Goal: Obtain resource: Obtain resource

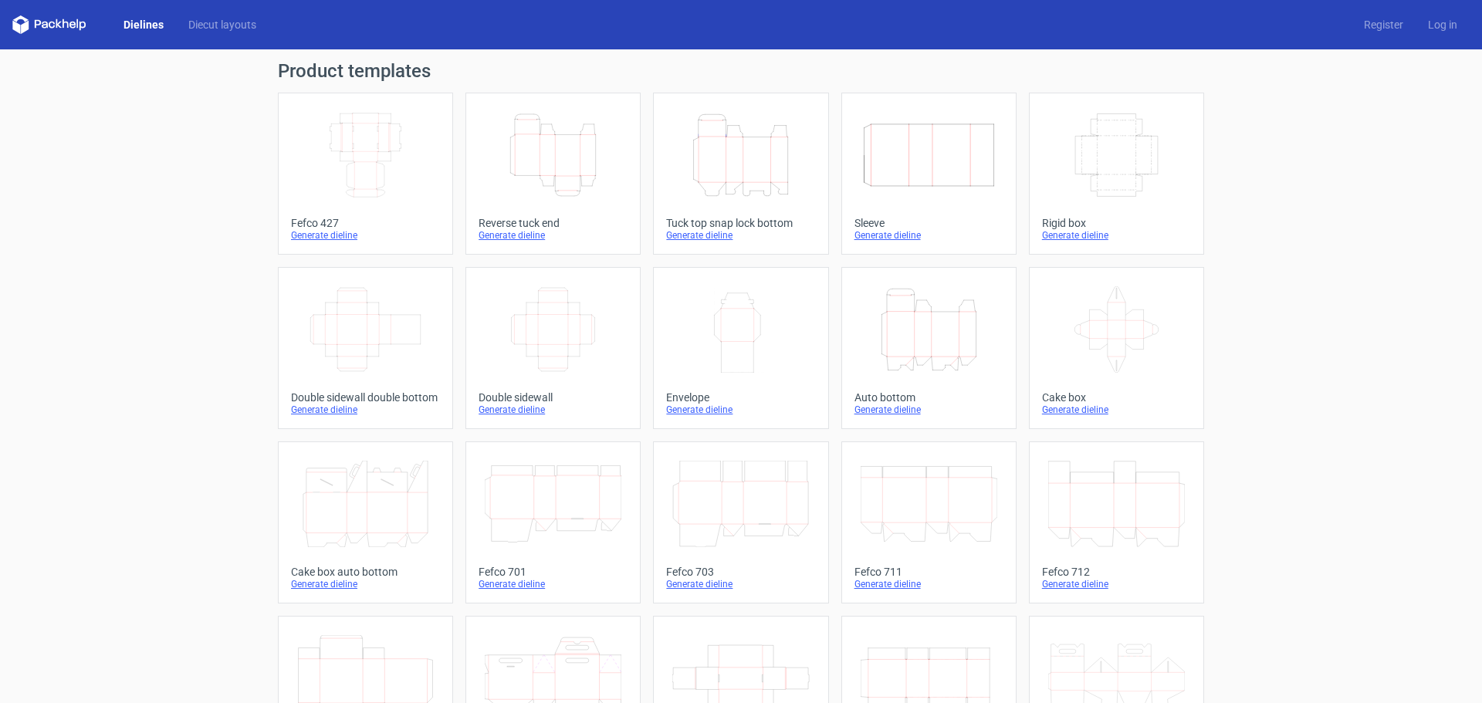
click at [361, 140] on icon "Width Depth Height" at bounding box center [365, 155] width 137 height 86
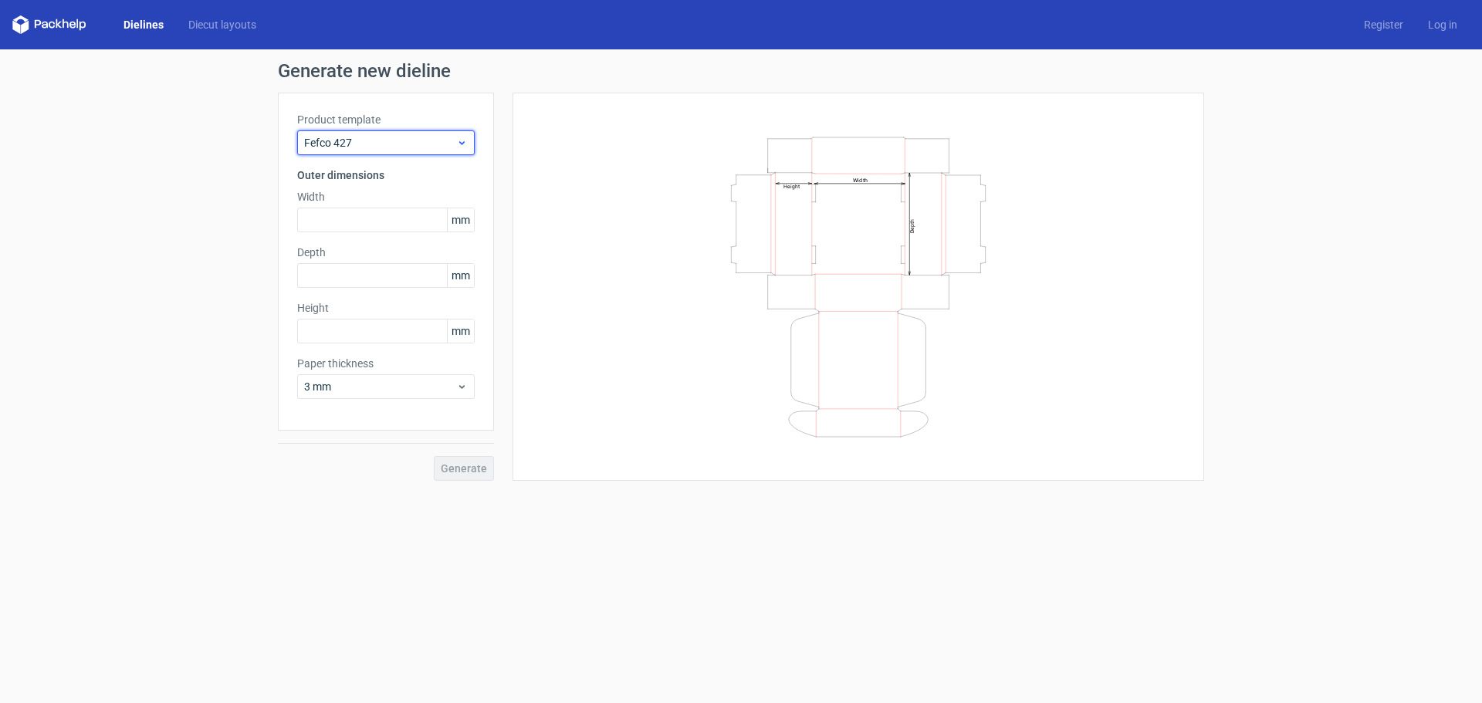
click at [326, 150] on div "Fefco 427" at bounding box center [386, 142] width 178 height 25
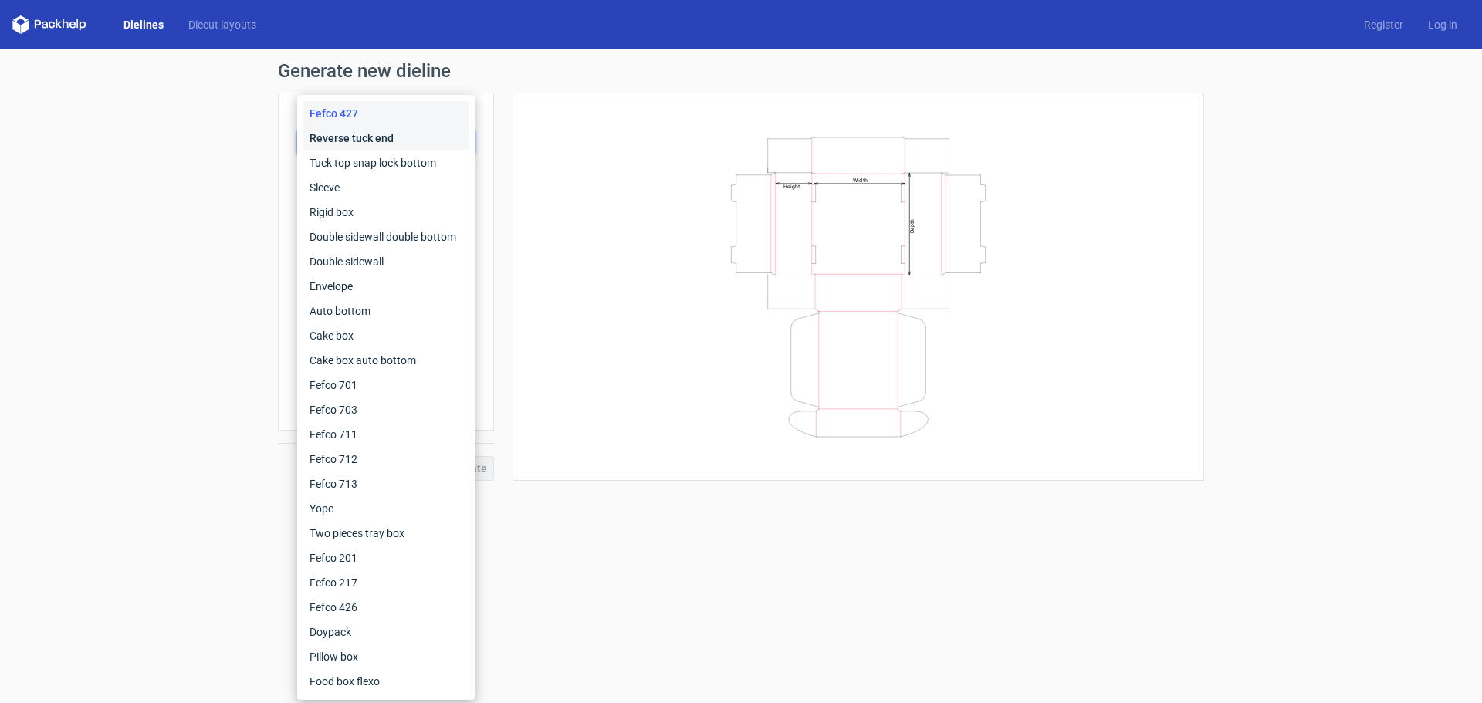
click at [345, 132] on div "Reverse tuck end" at bounding box center [385, 138] width 165 height 25
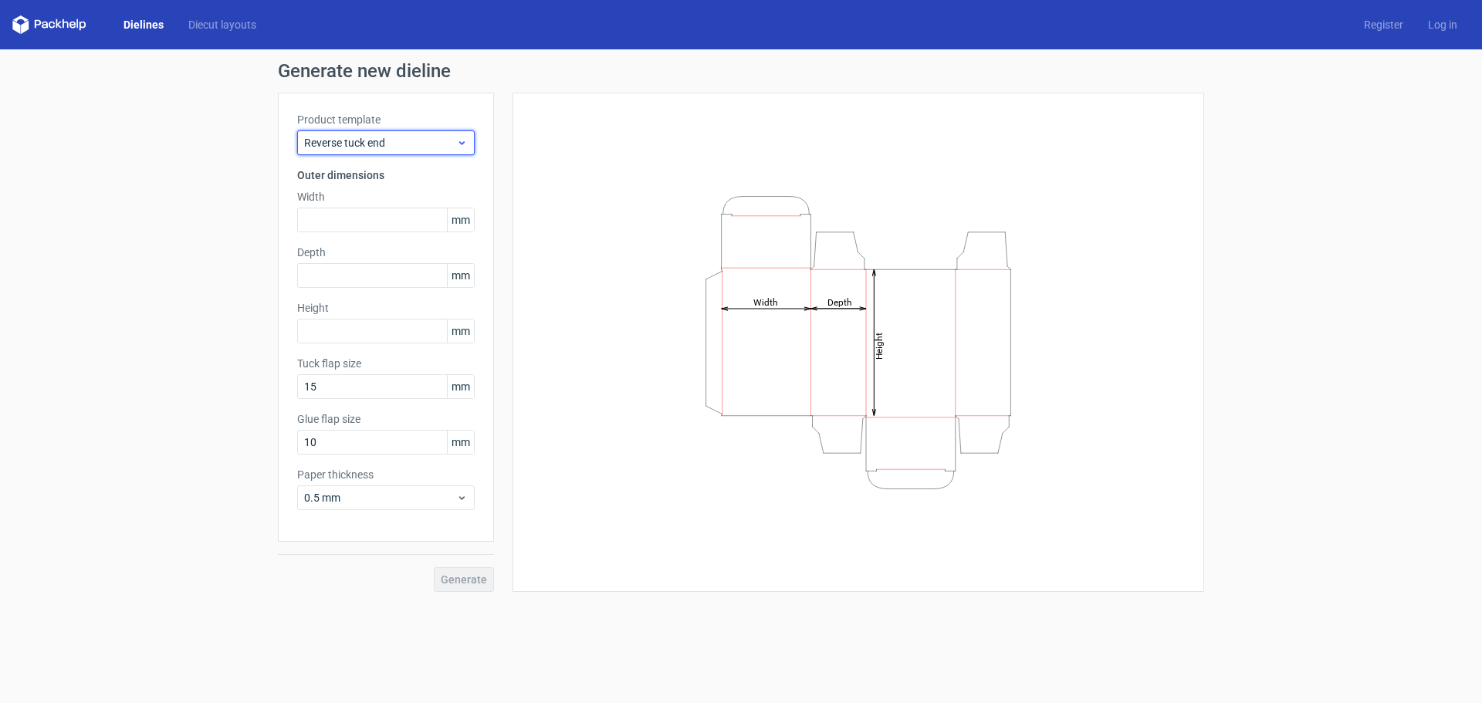
click at [343, 136] on span "Reverse tuck end" at bounding box center [380, 142] width 152 height 15
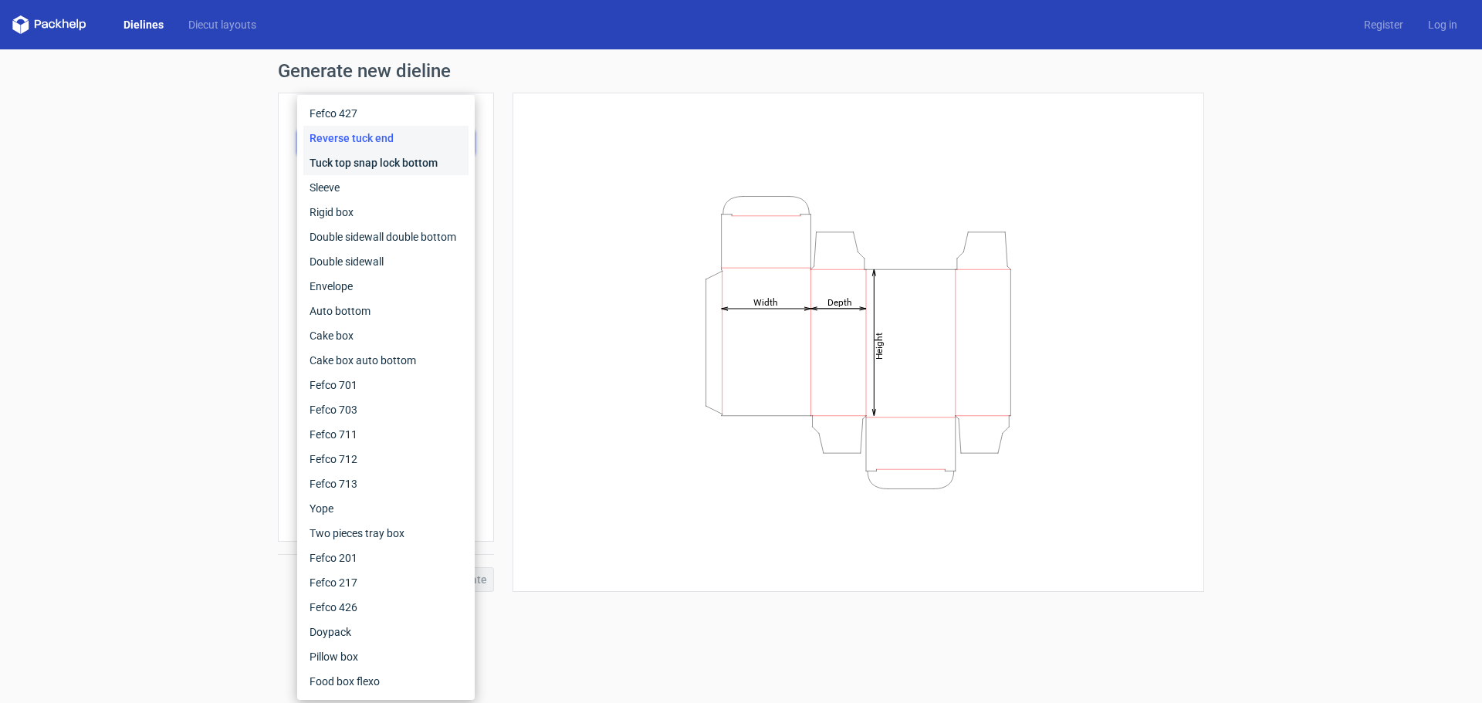
click at [346, 167] on div "Tuck top snap lock bottom" at bounding box center [385, 162] width 165 height 25
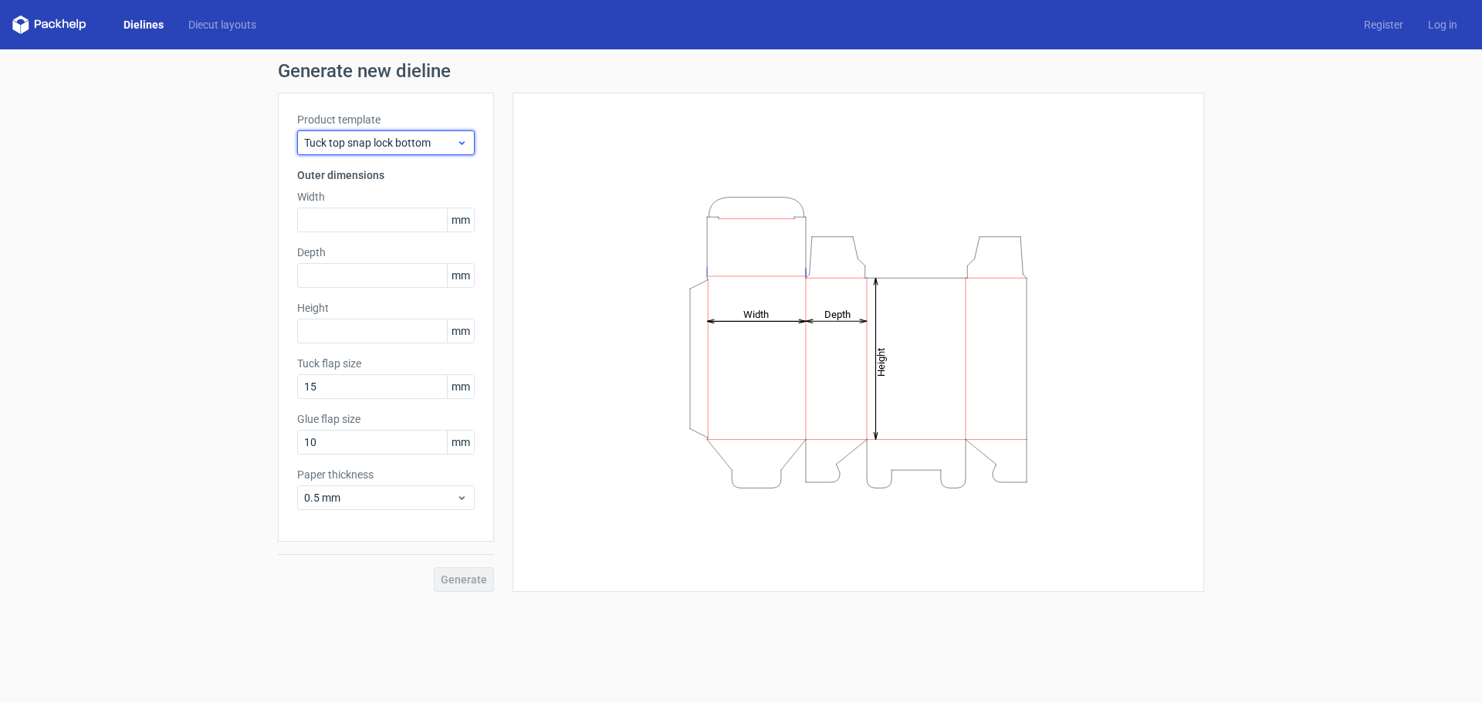
click at [346, 140] on span "Tuck top snap lock bottom" at bounding box center [380, 142] width 152 height 15
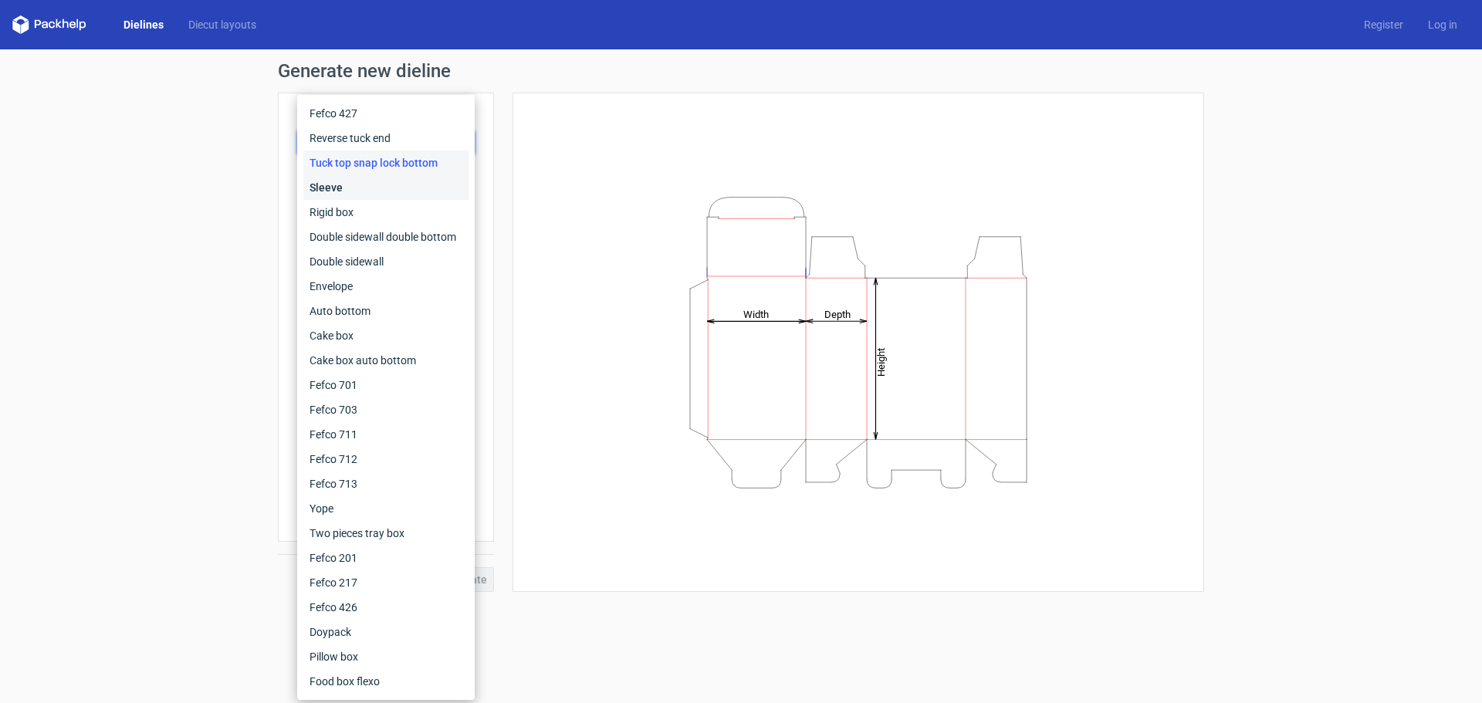
click at [319, 184] on div "Sleeve" at bounding box center [385, 187] width 165 height 25
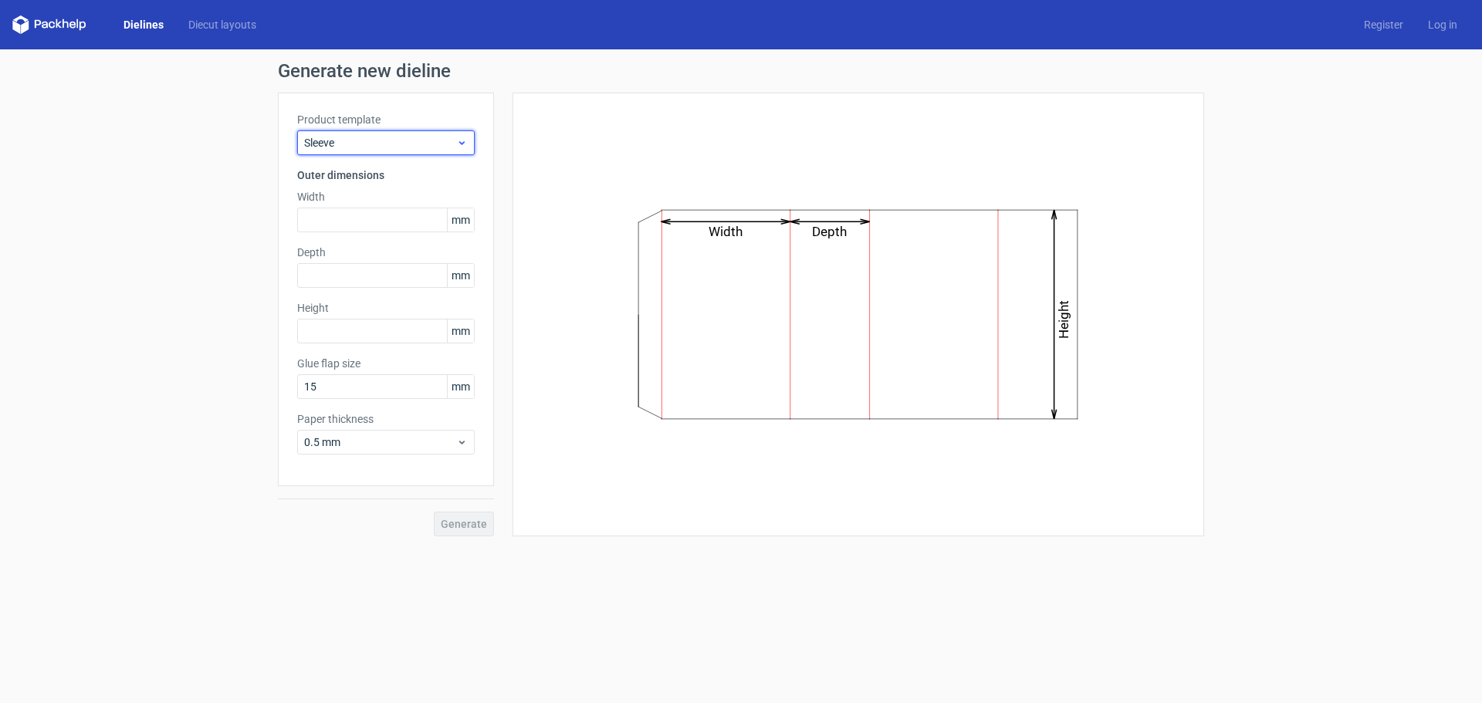
click at [340, 138] on span "Sleeve" at bounding box center [380, 142] width 152 height 15
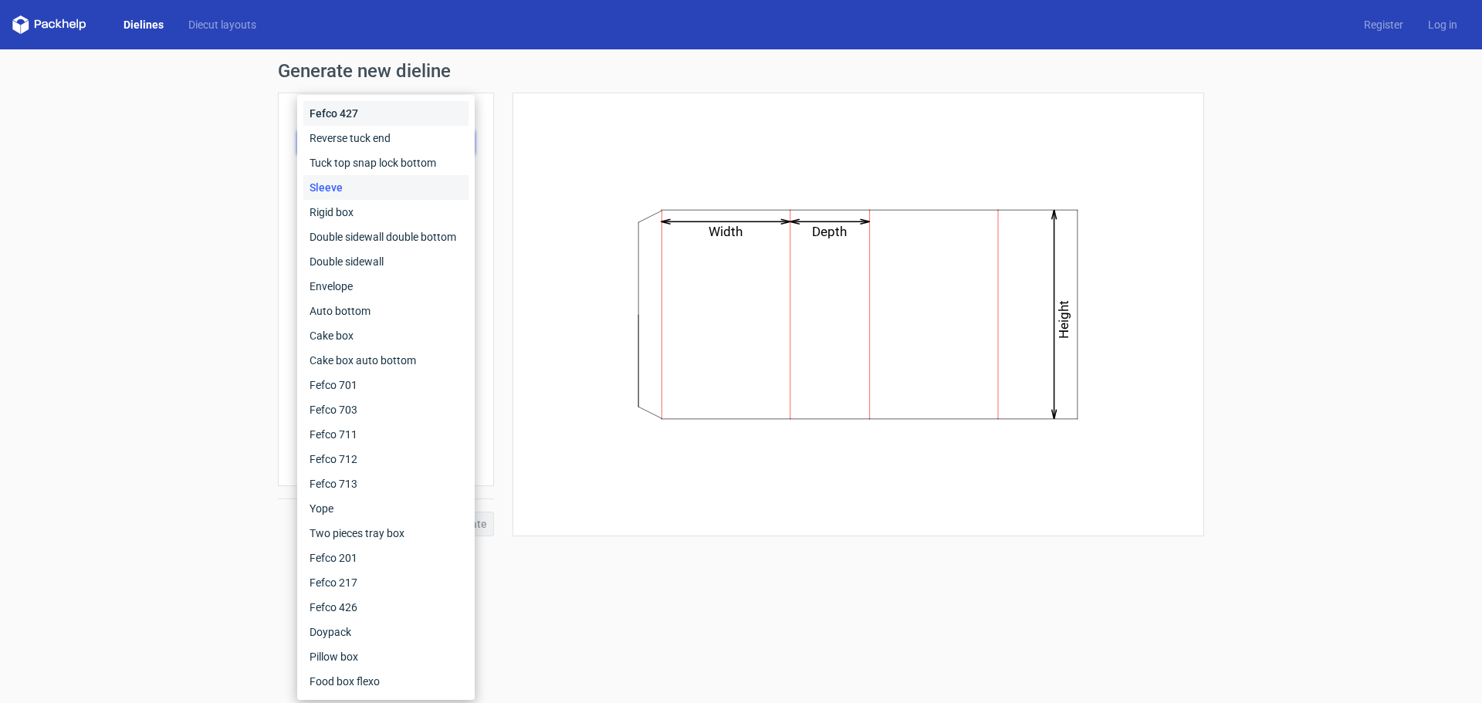
click at [340, 107] on div "Fefco 427" at bounding box center [385, 113] width 165 height 25
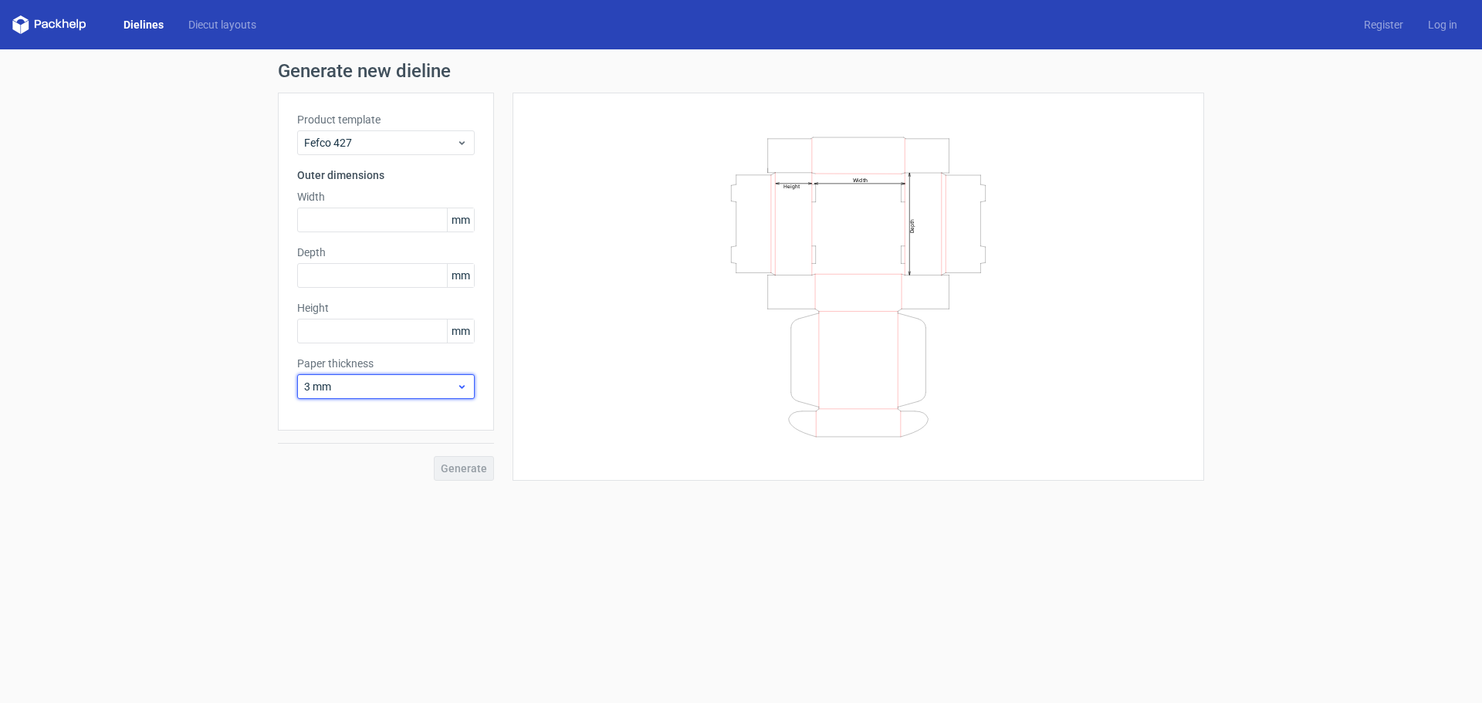
click at [320, 387] on span "3 mm" at bounding box center [380, 386] width 152 height 15
click at [332, 442] on div "0.5 mm" at bounding box center [385, 445] width 165 height 25
click at [372, 147] on span "Fefco 427" at bounding box center [380, 142] width 152 height 15
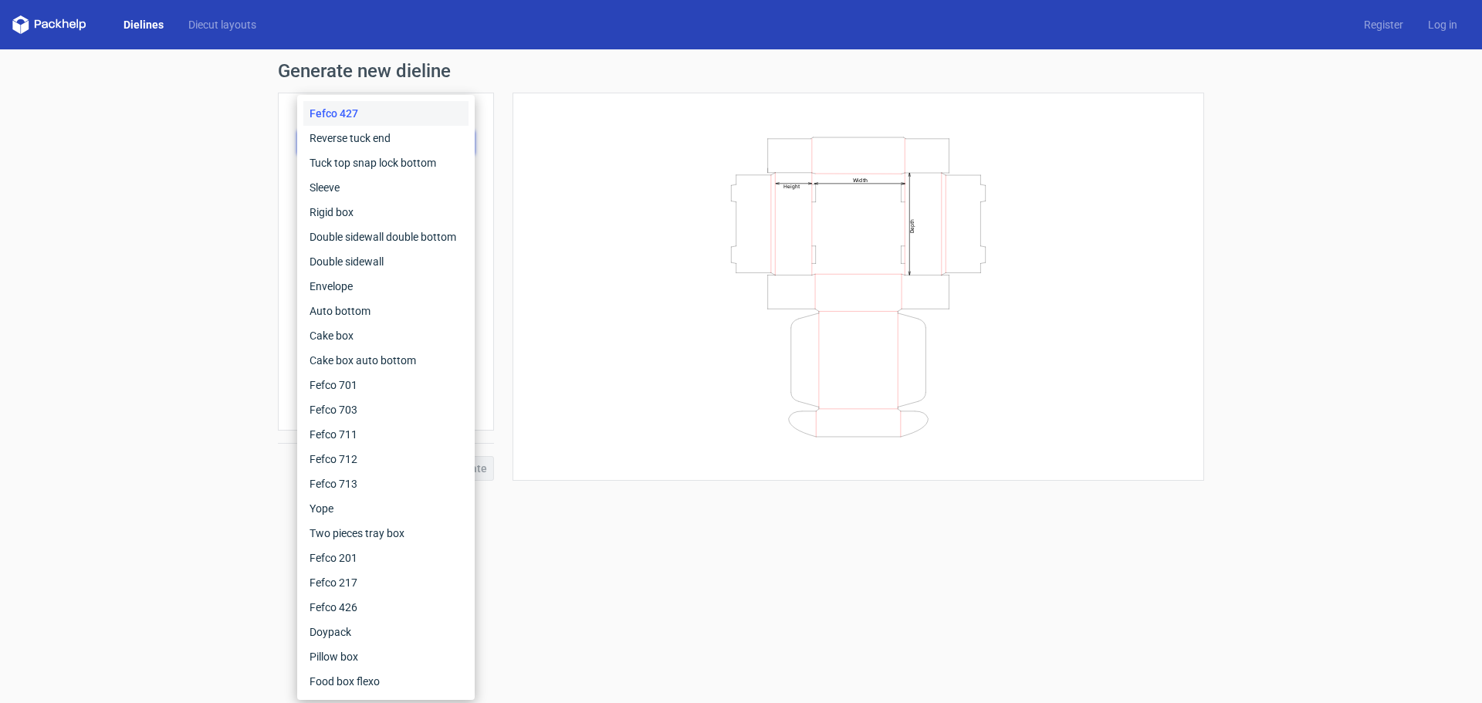
click at [364, 108] on div "Fefco 427" at bounding box center [385, 113] width 165 height 25
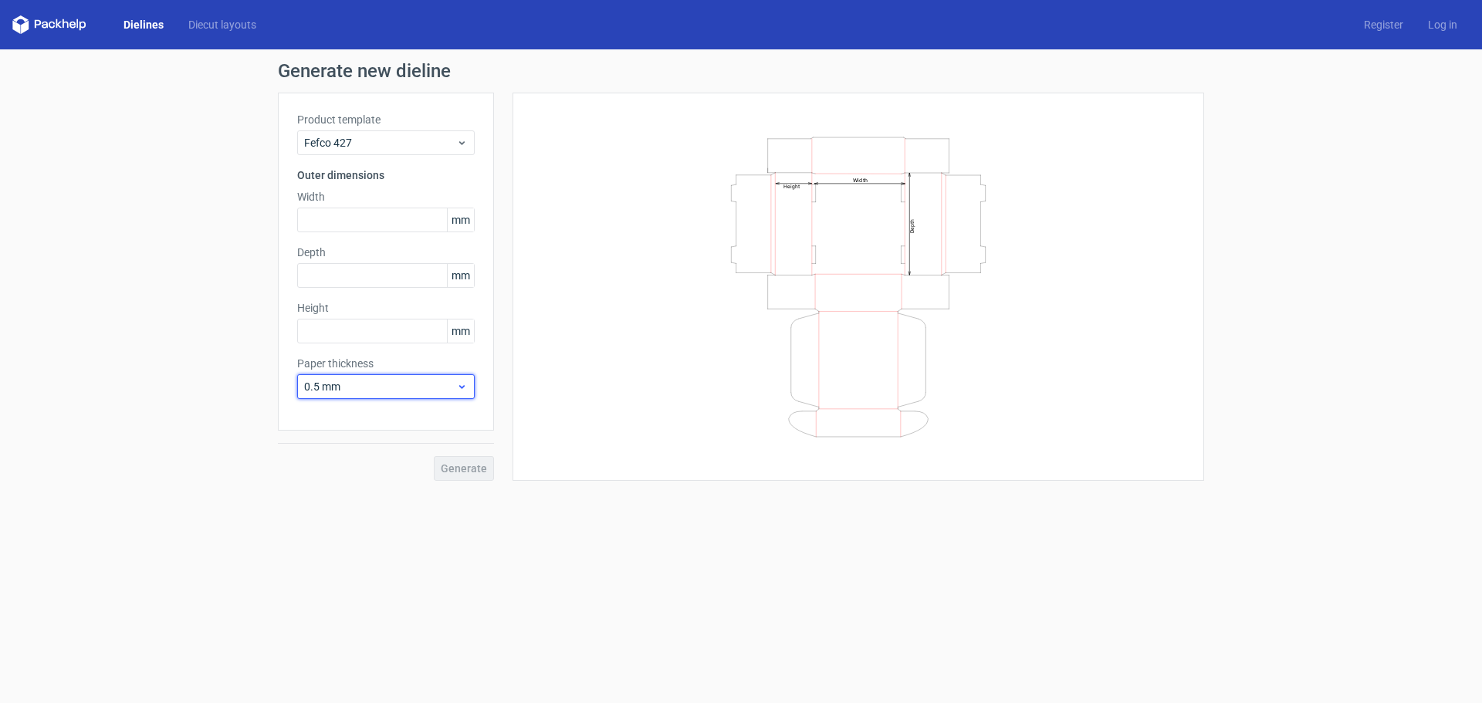
click at [332, 389] on span "0.5 mm" at bounding box center [380, 386] width 152 height 15
click at [332, 388] on span "0.5 mm" at bounding box center [380, 386] width 152 height 15
click at [292, 221] on div "Product template Fefco 427 Outer dimensions Width mm Depth mm Height mm Paper t…" at bounding box center [386, 262] width 216 height 338
click at [322, 221] on input "text" at bounding box center [386, 220] width 178 height 25
type input "155"
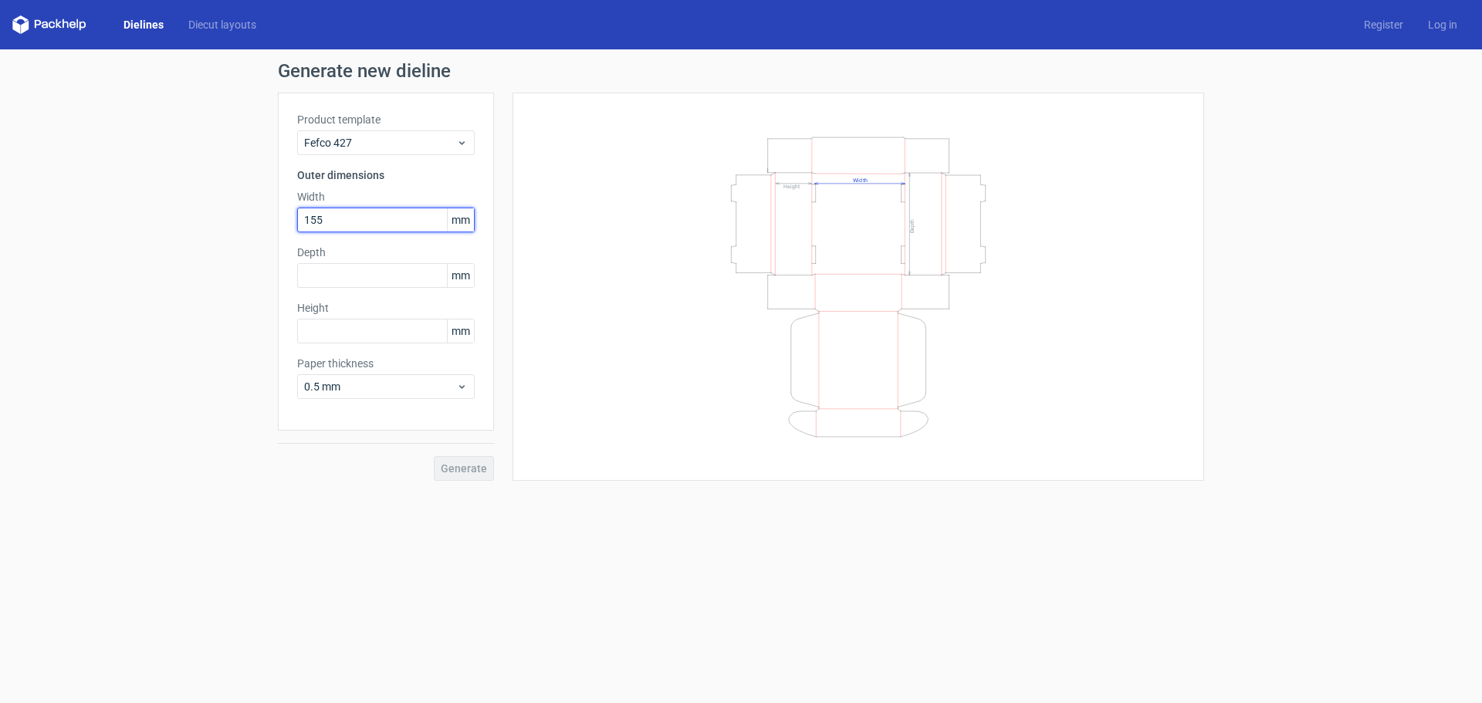
click at [330, 221] on input "155" at bounding box center [386, 220] width 178 height 25
click at [320, 280] on input "text" at bounding box center [386, 275] width 178 height 25
type input "120"
type input "75"
click at [431, 467] on div "Generate" at bounding box center [386, 456] width 216 height 50
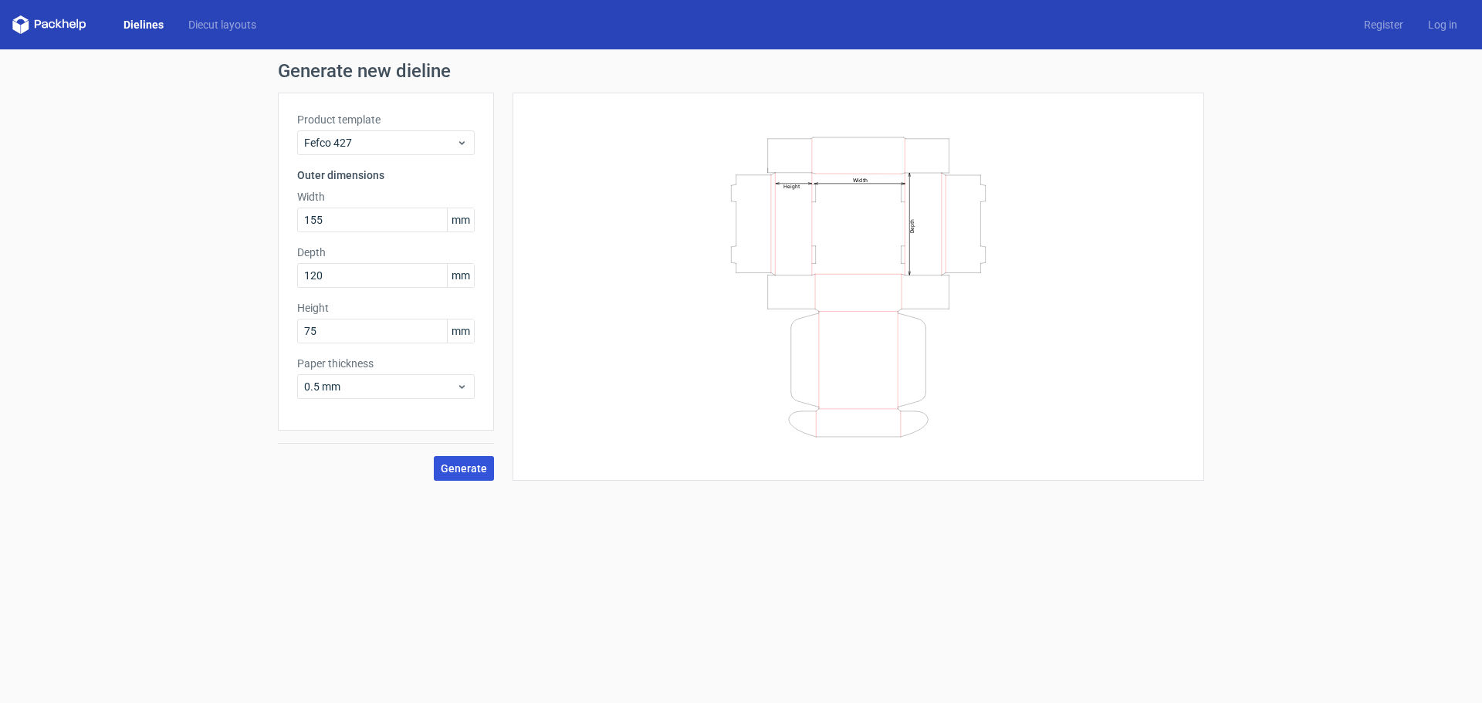
click at [448, 467] on span "Generate" at bounding box center [464, 468] width 46 height 11
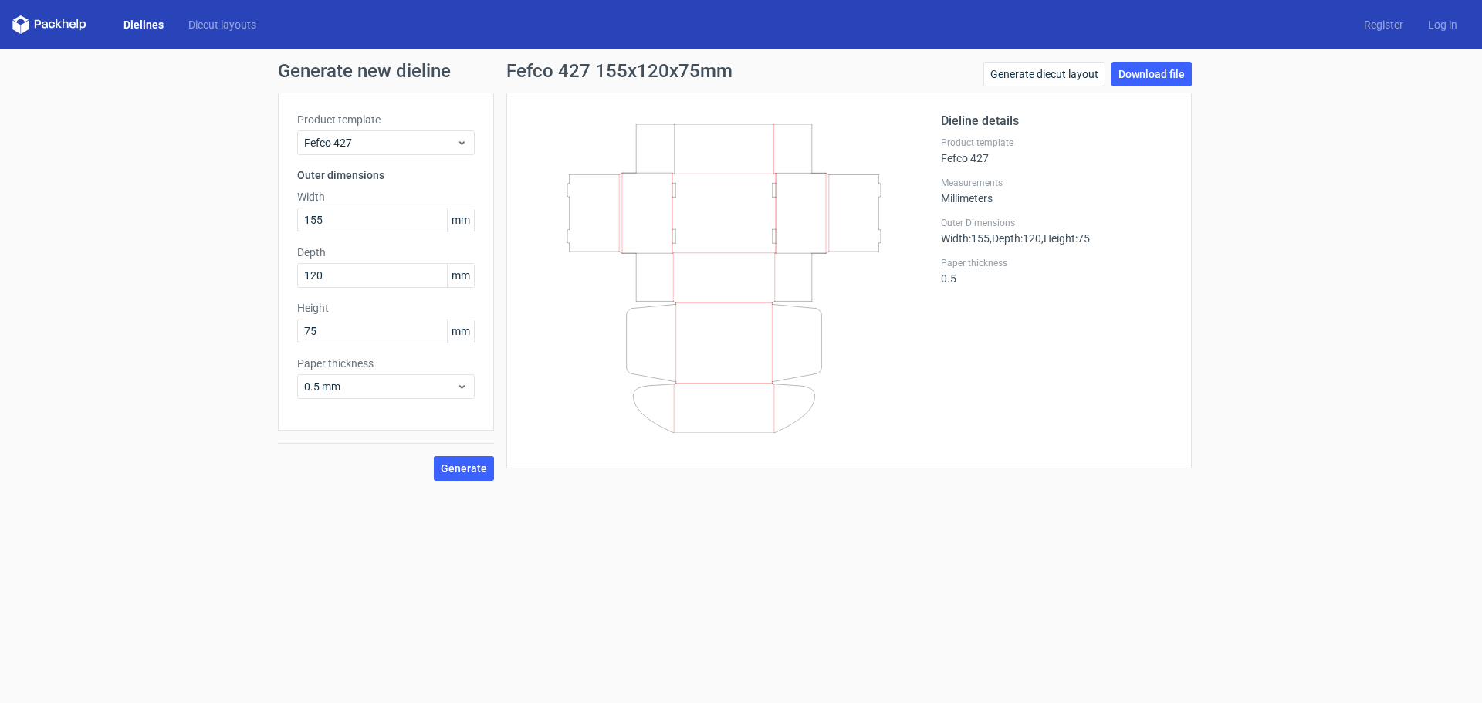
click at [225, 12] on div "Dielines Diecut layouts Register Log in" at bounding box center [741, 24] width 1482 height 49
click at [235, 22] on link "Diecut layouts" at bounding box center [222, 24] width 93 height 15
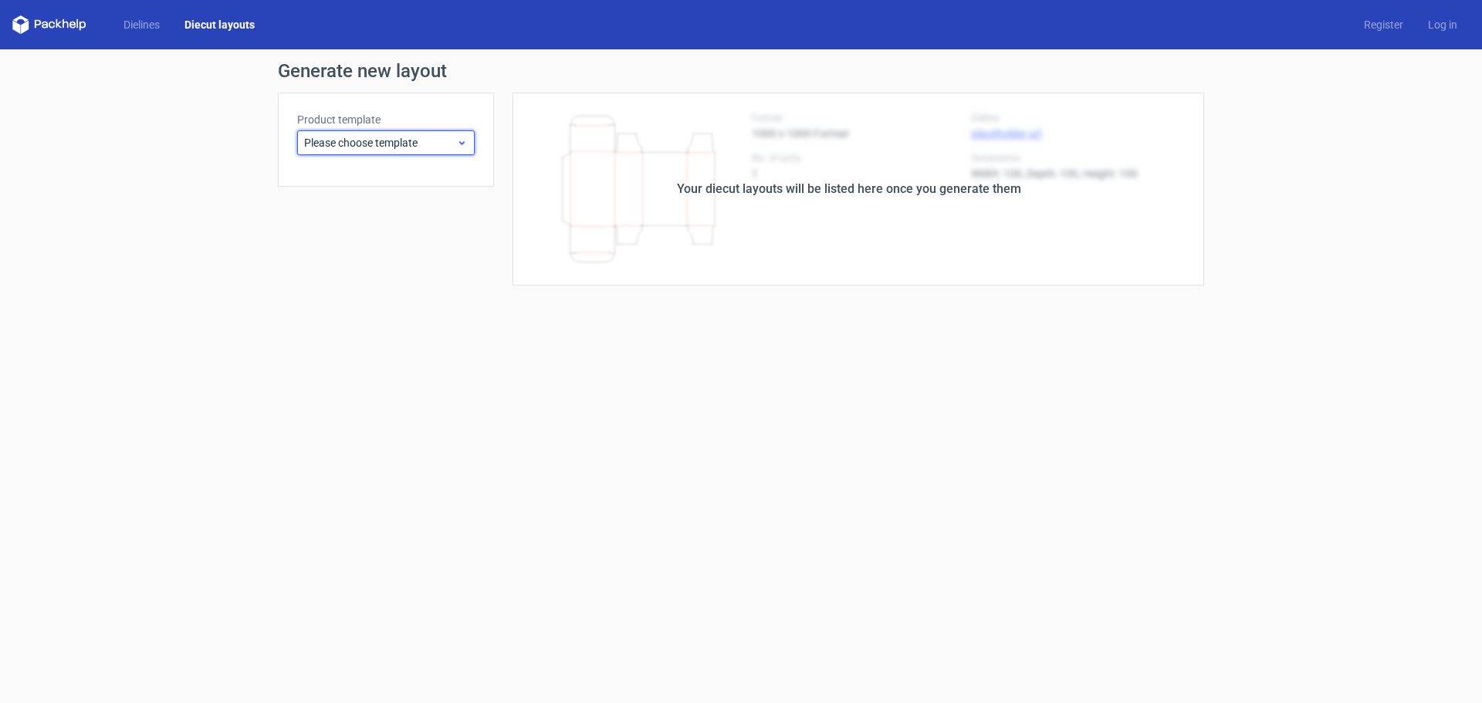
click at [343, 146] on span "Please choose template" at bounding box center [380, 142] width 152 height 15
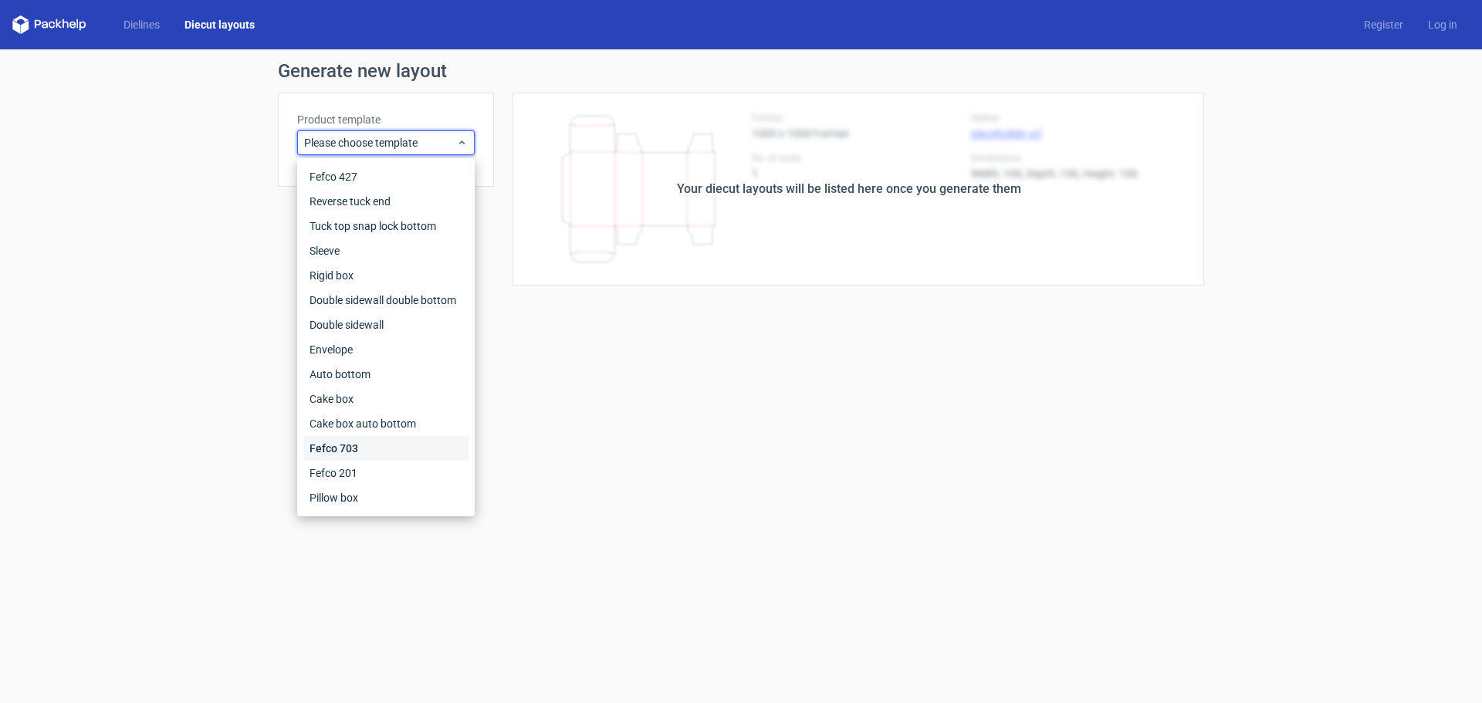
click at [332, 449] on div "Fefco 703" at bounding box center [385, 448] width 165 height 25
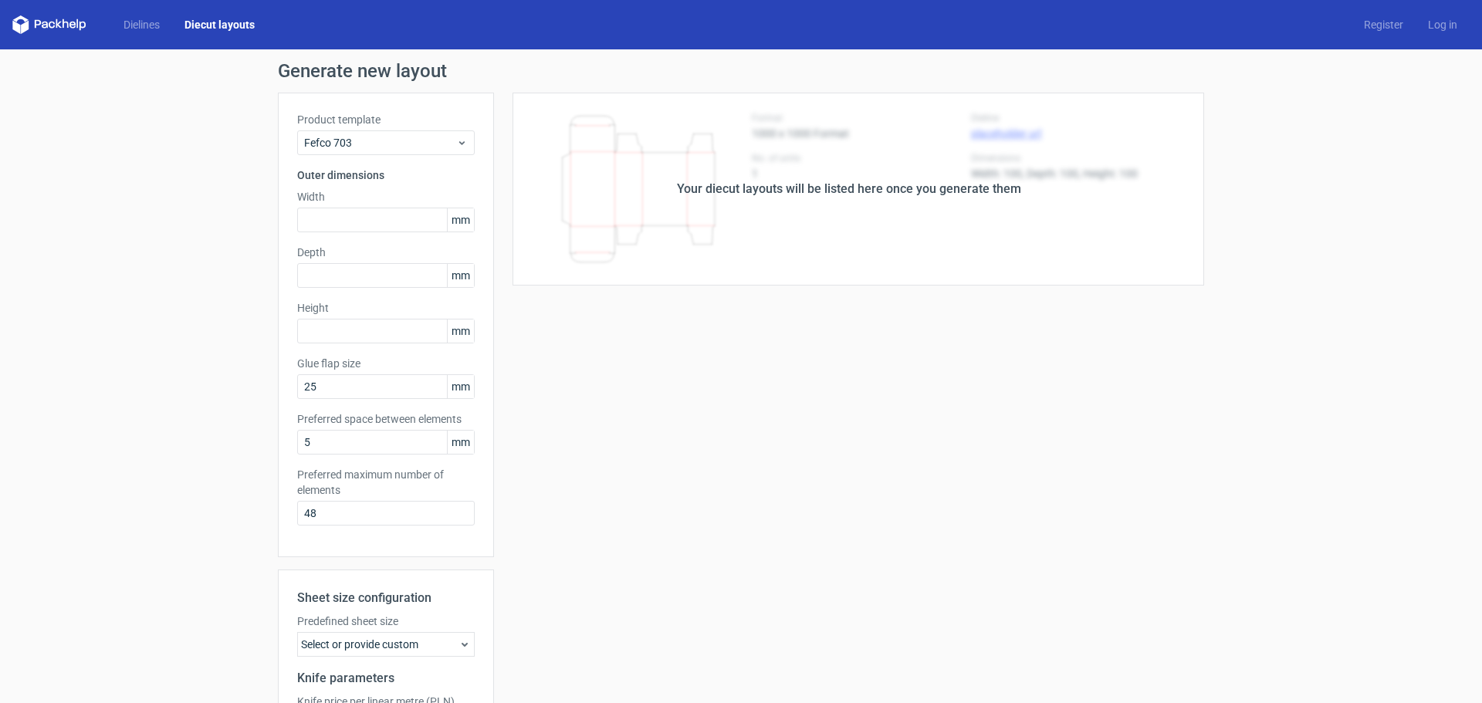
click at [45, 19] on icon at bounding box center [49, 24] width 74 height 19
click at [52, 20] on icon at bounding box center [49, 24] width 74 height 19
click at [155, 18] on link "Dielines" at bounding box center [141, 24] width 61 height 15
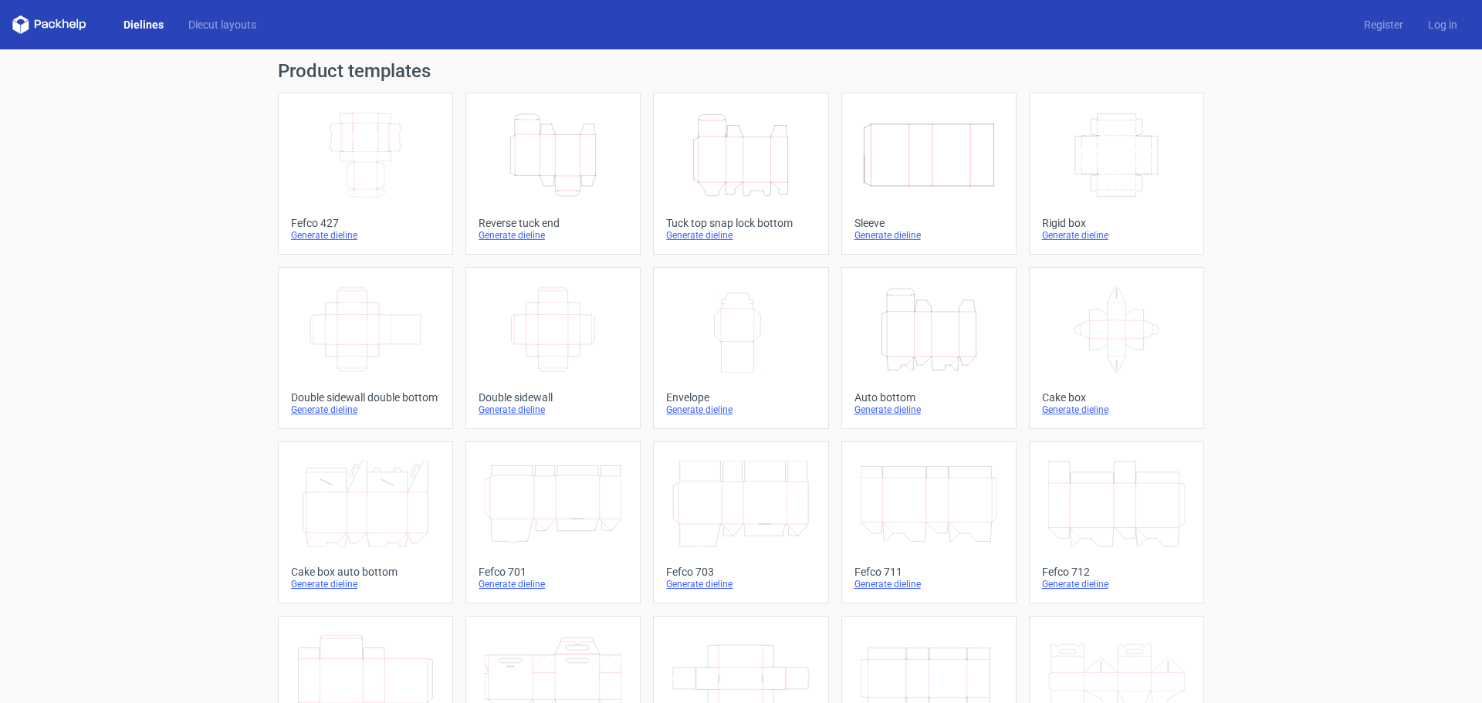
click at [135, 19] on link "Dielines" at bounding box center [143, 24] width 65 height 15
click at [353, 130] on icon "Width Depth Height" at bounding box center [365, 155] width 137 height 86
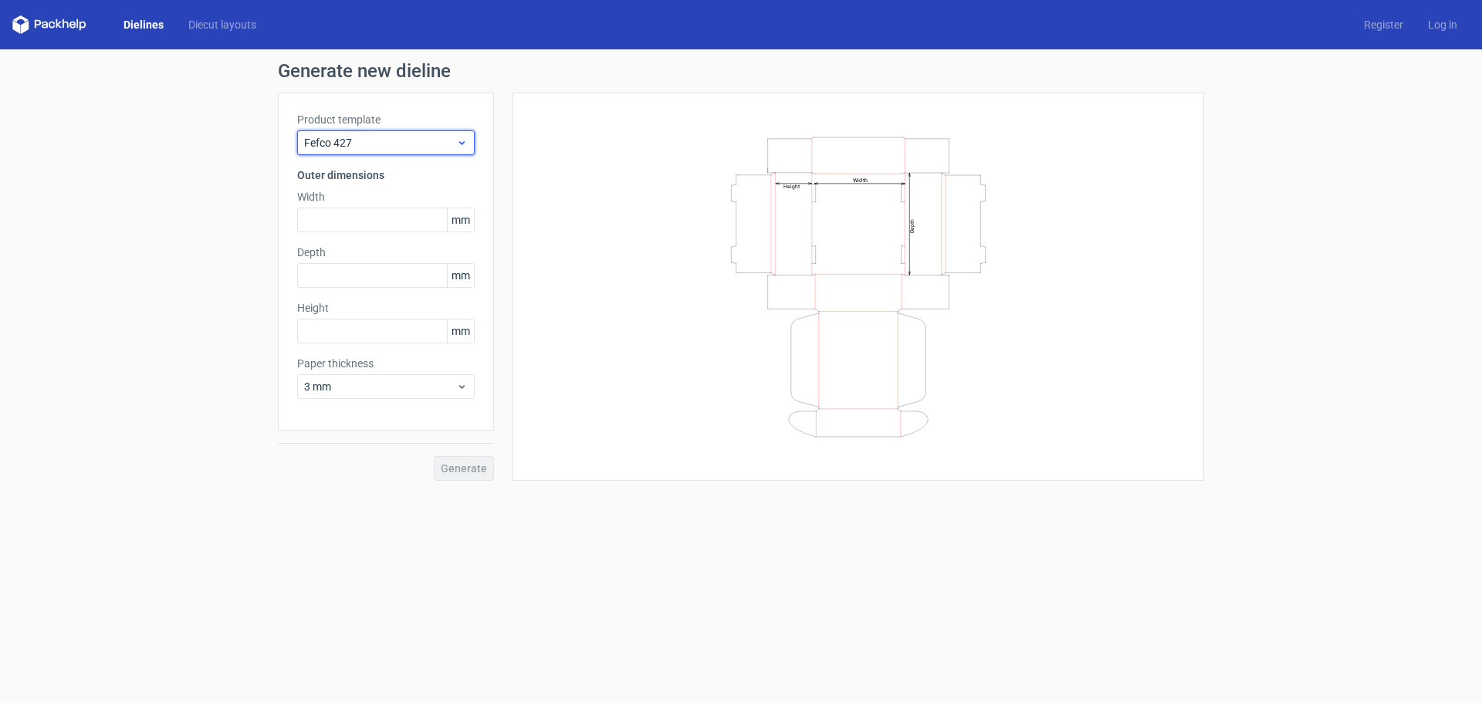
click at [328, 136] on span "Fefco 427" at bounding box center [380, 142] width 152 height 15
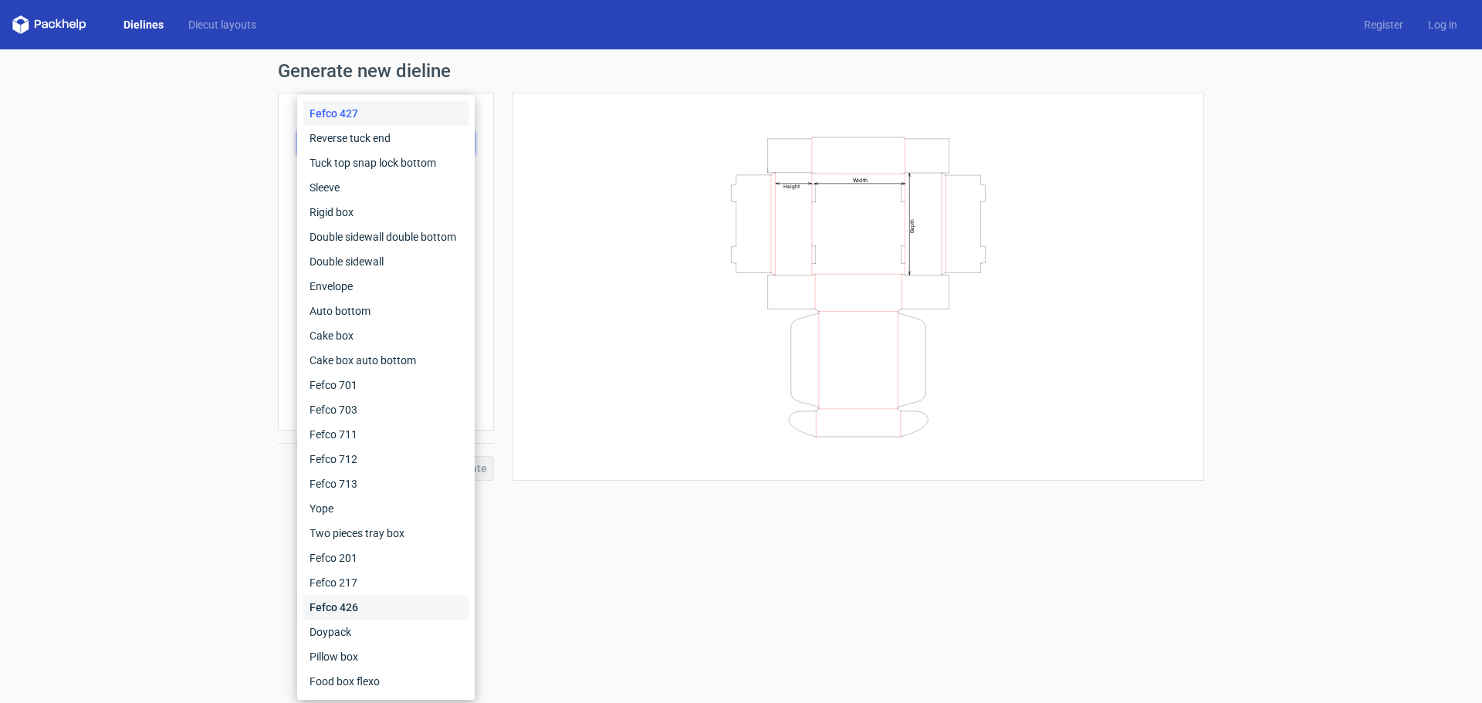
click at [353, 604] on div "Fefco 426" at bounding box center [385, 607] width 165 height 25
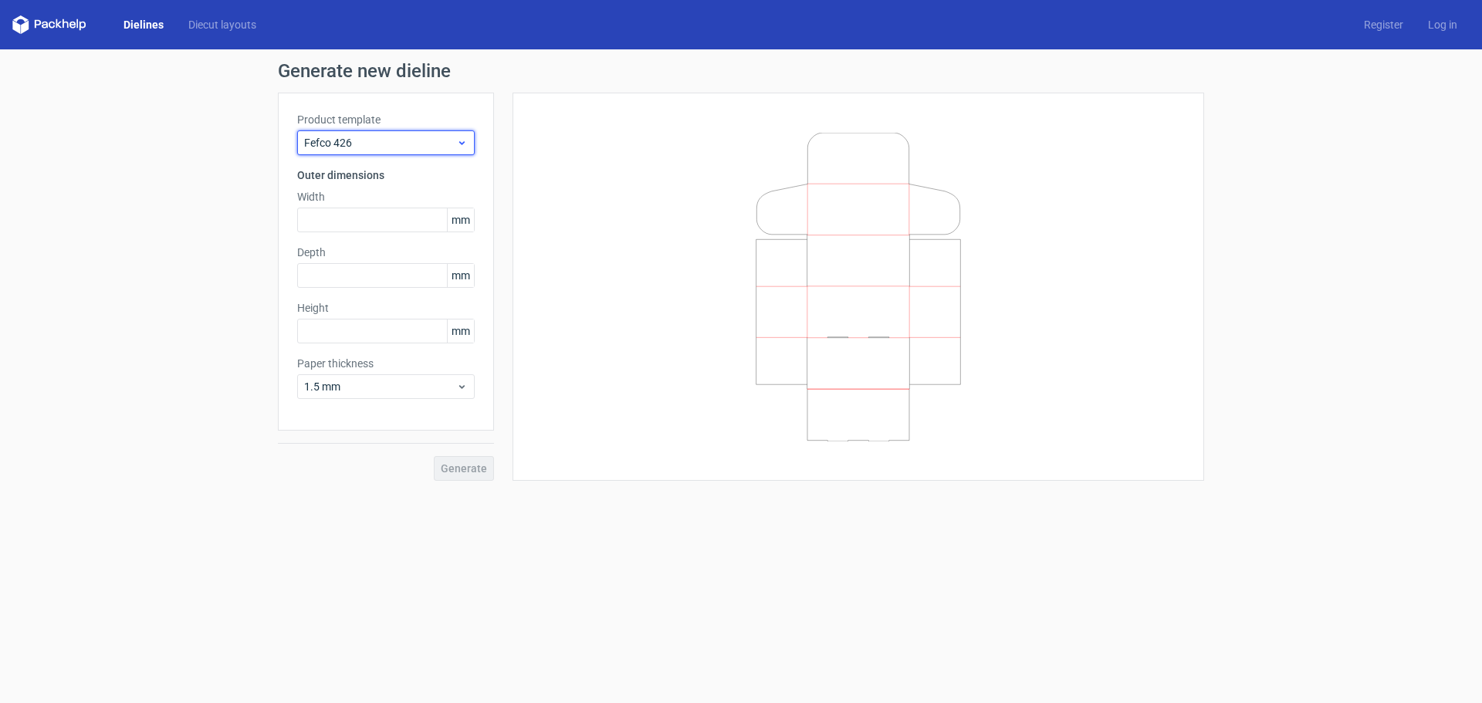
click at [336, 145] on span "Fefco 426" at bounding box center [380, 142] width 152 height 15
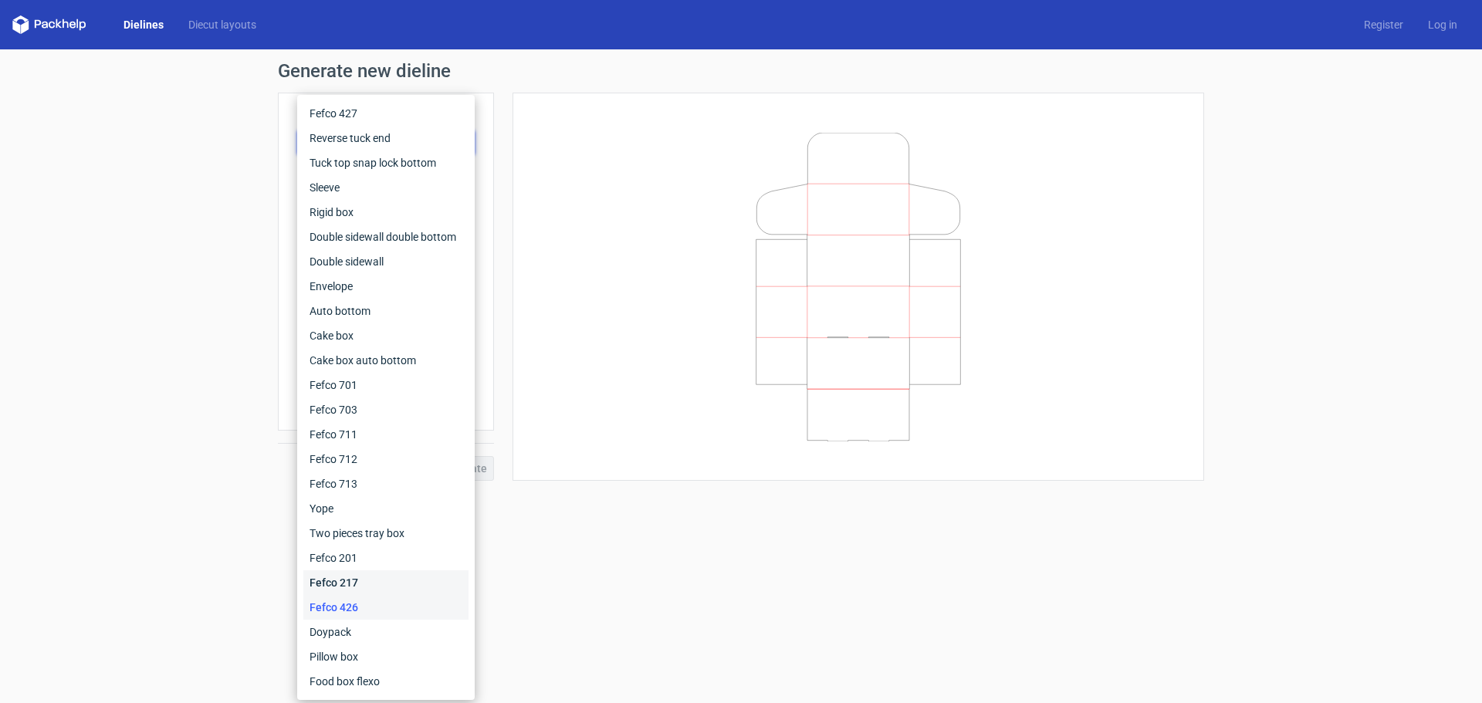
click at [317, 584] on div "Fefco 217" at bounding box center [385, 582] width 165 height 25
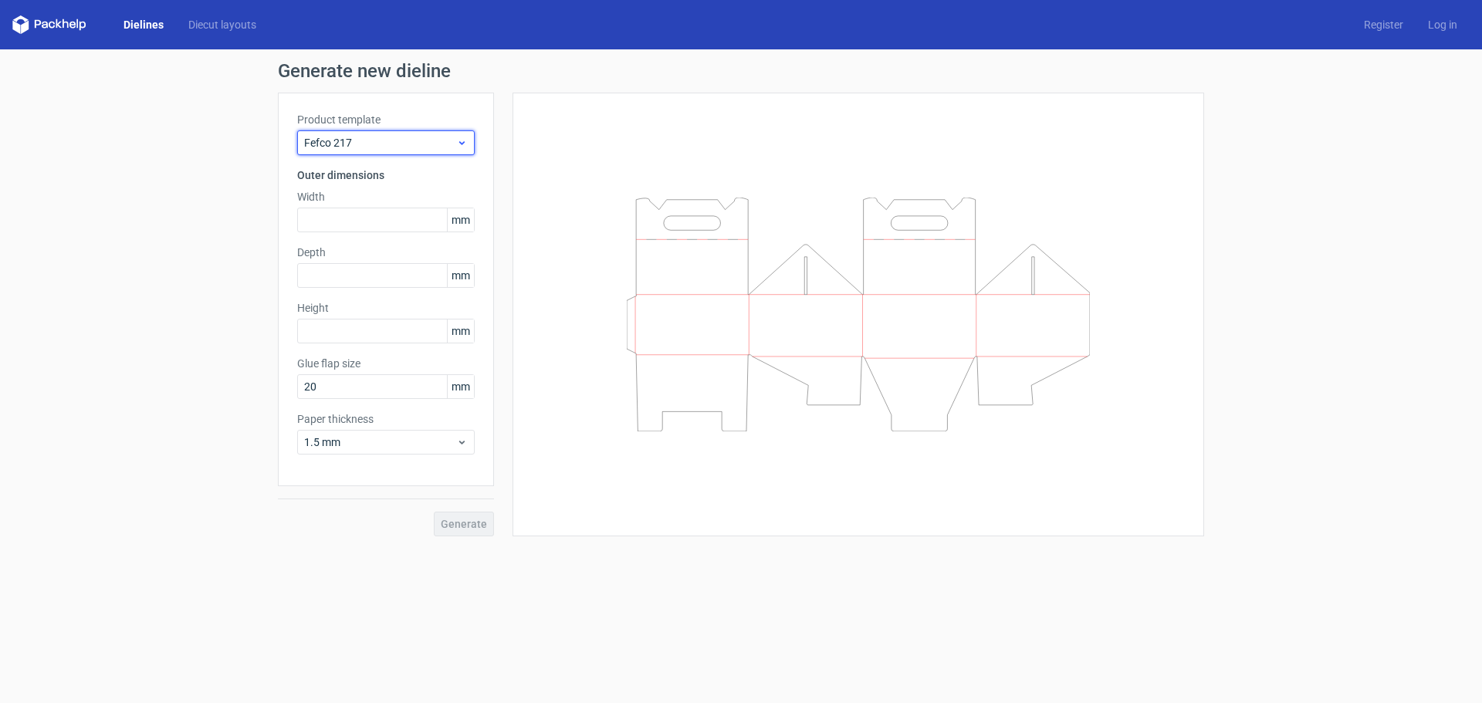
click at [329, 147] on span "Fefco 217" at bounding box center [380, 142] width 152 height 15
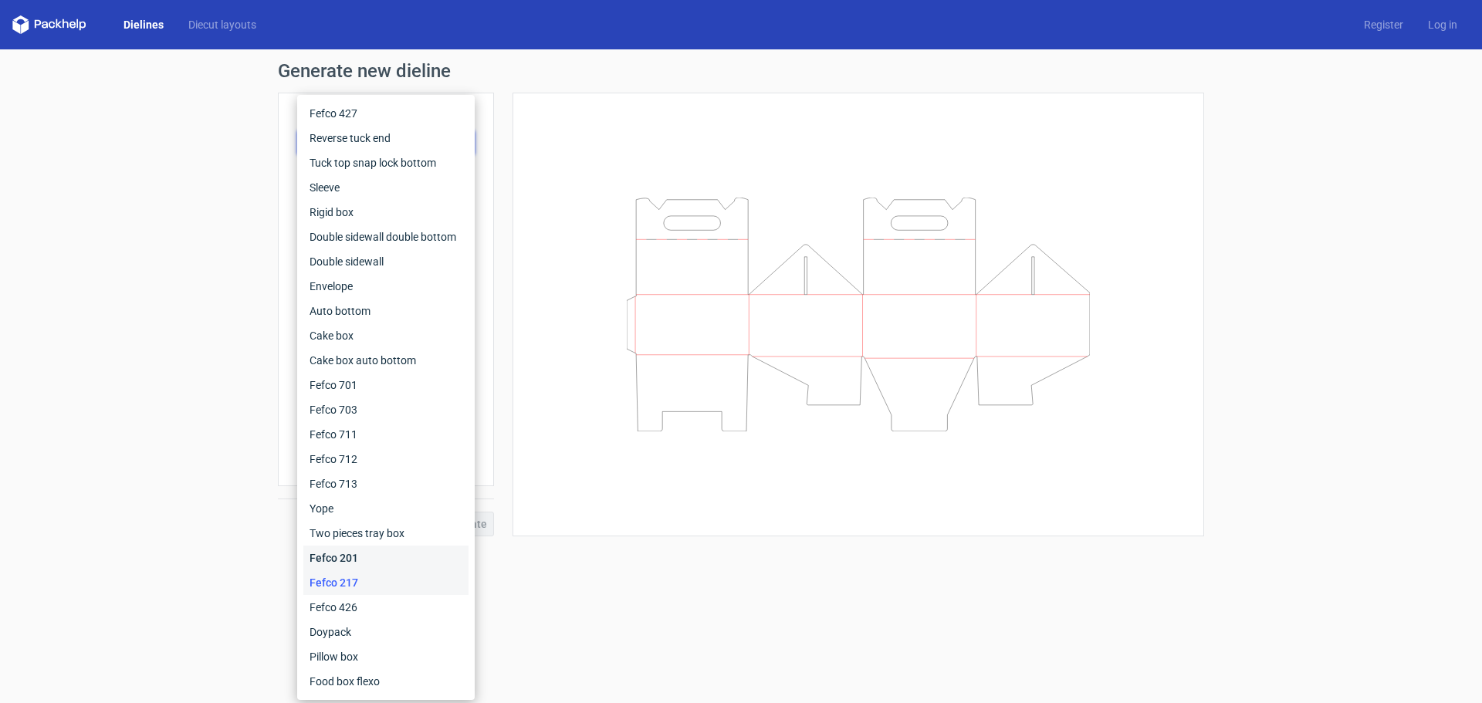
click at [333, 553] on div "Fefco 201" at bounding box center [385, 558] width 165 height 25
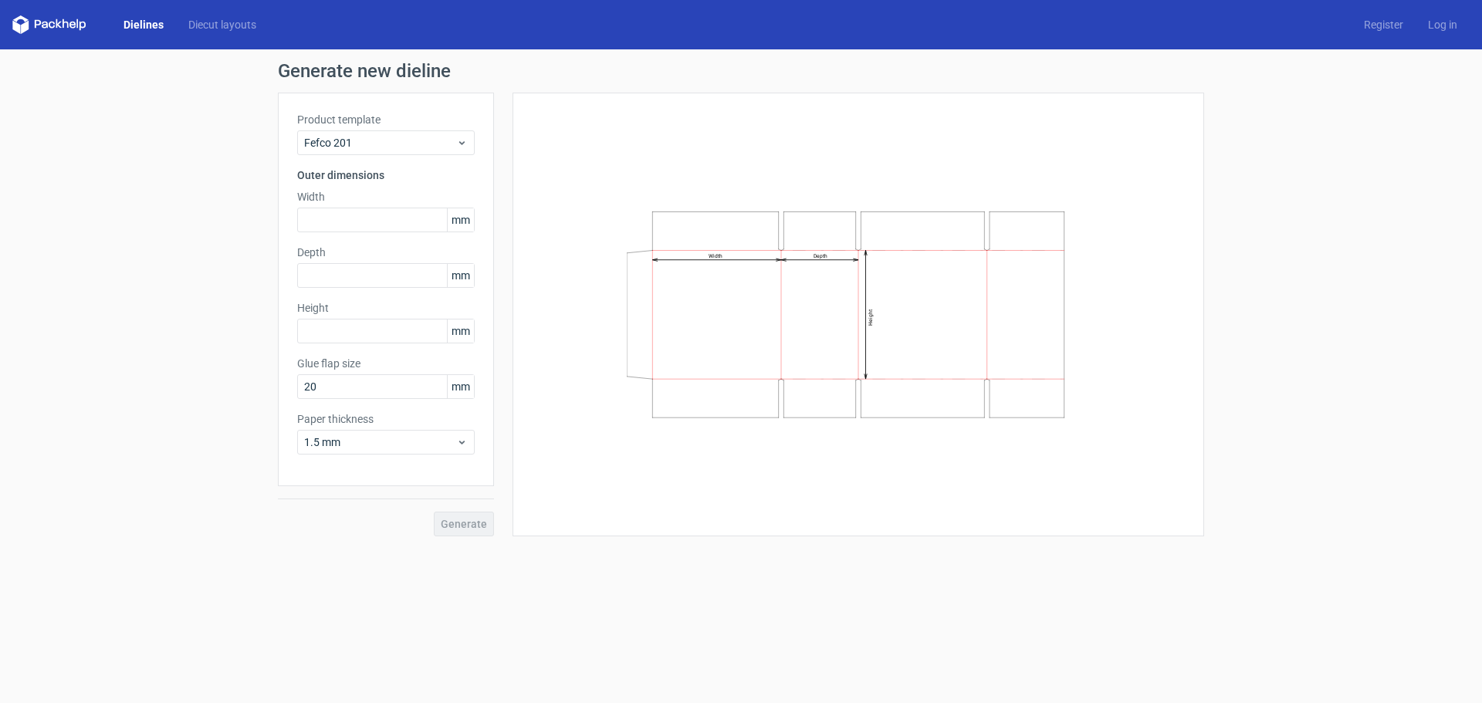
click at [363, 126] on label "Product template" at bounding box center [386, 119] width 178 height 15
click at [360, 143] on span "Fefco 201" at bounding box center [380, 142] width 152 height 15
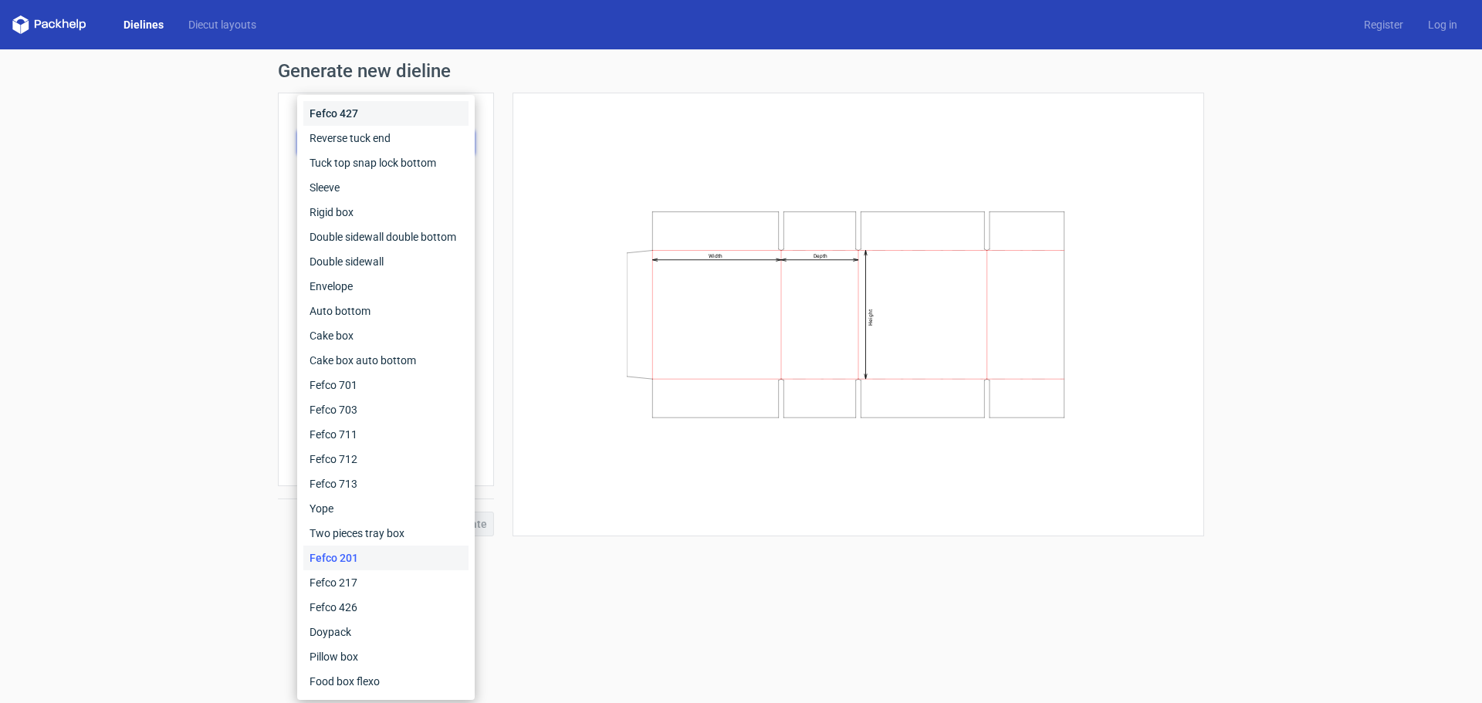
click at [336, 113] on div "Fefco 427" at bounding box center [385, 113] width 165 height 25
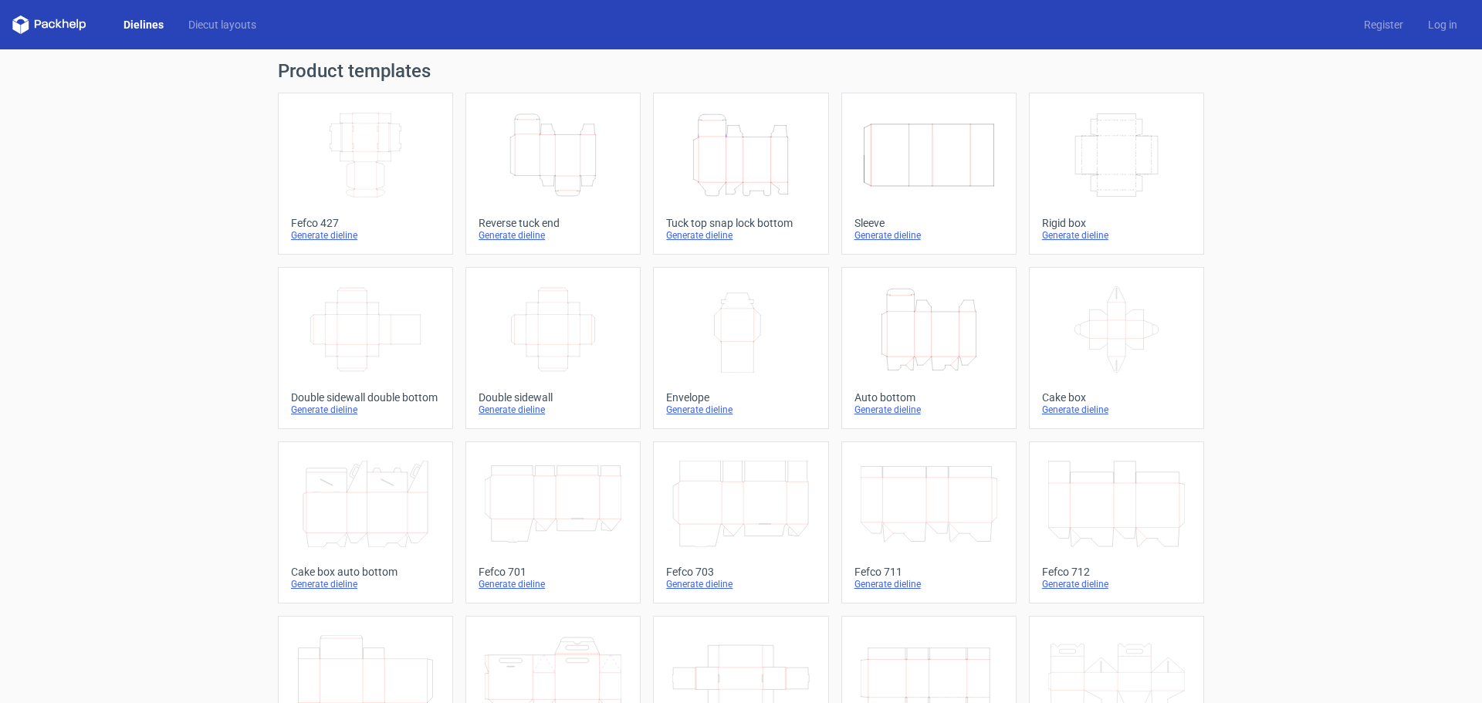
click at [365, 137] on icon "Width Depth Height" at bounding box center [365, 155] width 137 height 86
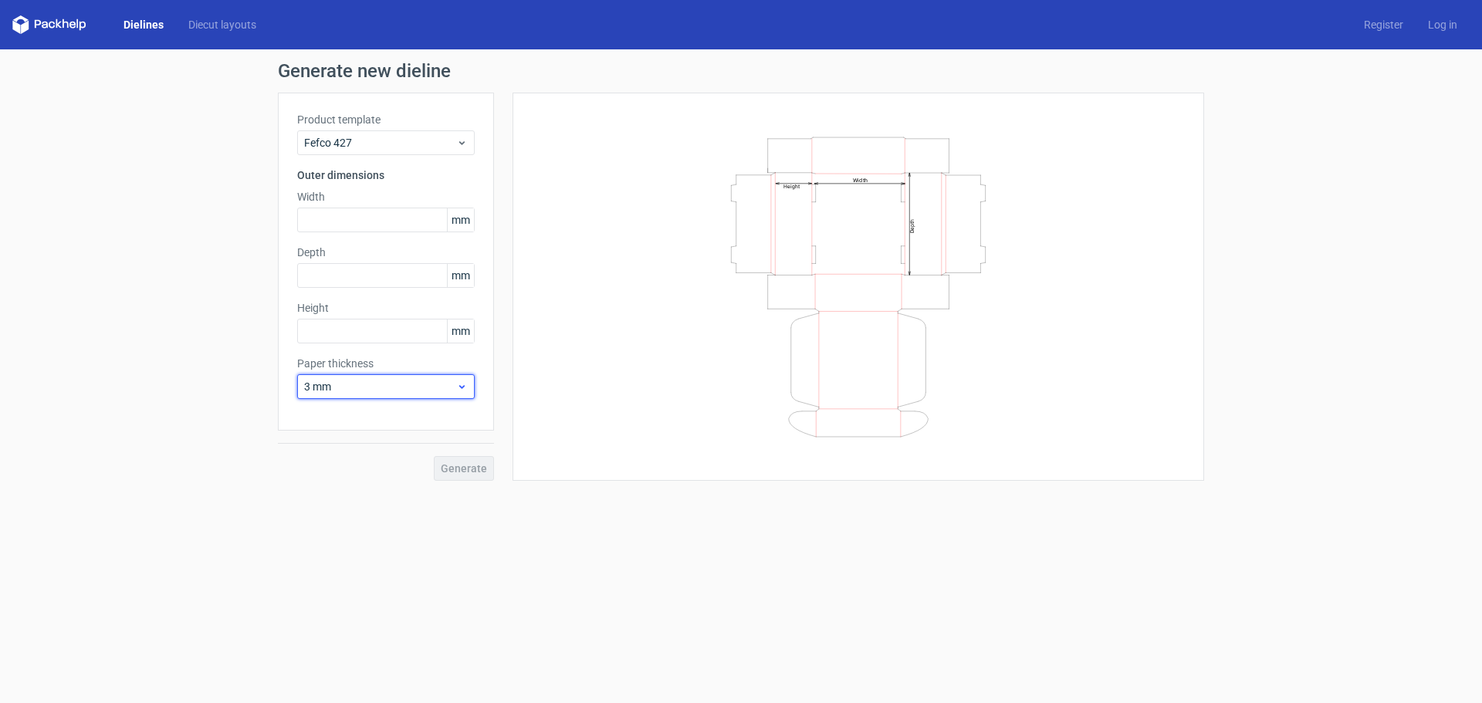
click at [313, 381] on span "3 mm" at bounding box center [380, 386] width 152 height 15
click at [326, 418] on div "0.4 mm" at bounding box center [385, 420] width 165 height 25
click at [326, 388] on span "0.4 mm" at bounding box center [380, 386] width 152 height 15
